Goal: Task Accomplishment & Management: Use online tool/utility

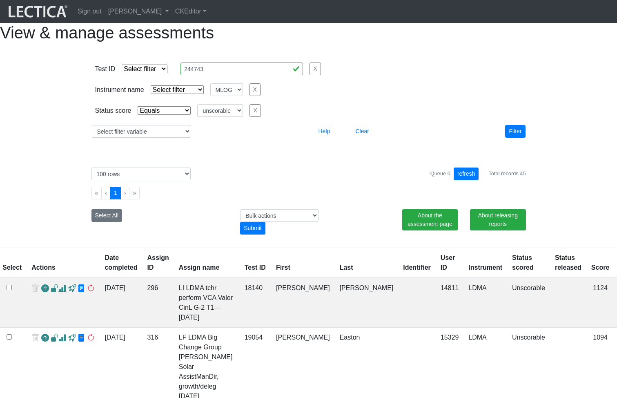
select select
select select "MLOG"
select select "unscorable"
select select "100"
click at [172, 13] on link "[PERSON_NAME]" at bounding box center [138, 11] width 67 height 16
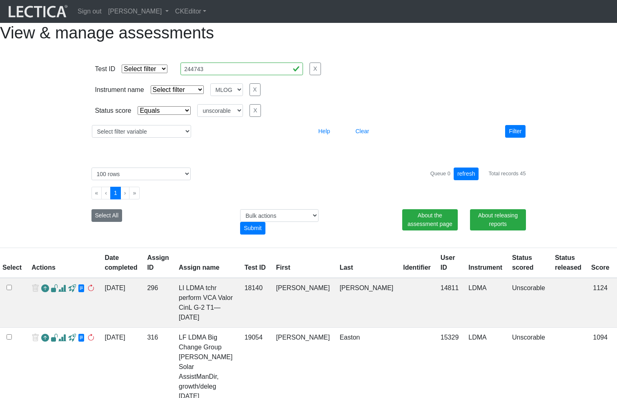
scroll to position [2951, 0]
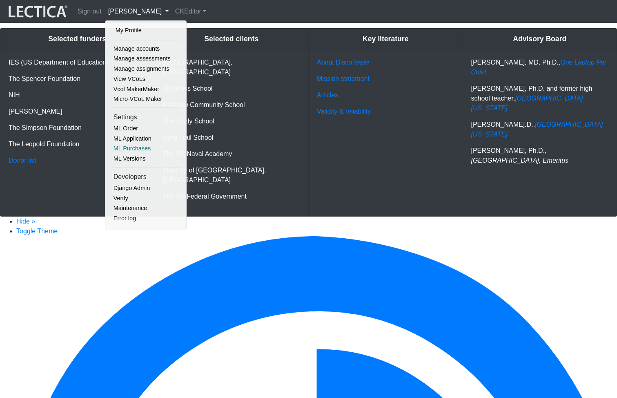
click at [137, 147] on link "ML Purchases" at bounding box center [146, 148] width 69 height 10
